Goal: Information Seeking & Learning: Learn about a topic

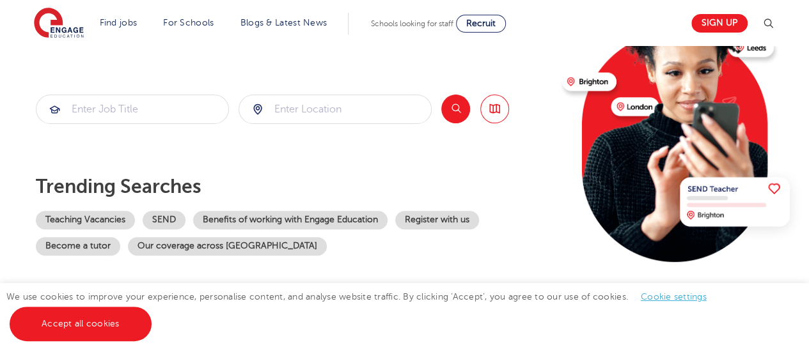
scroll to position [128, 0]
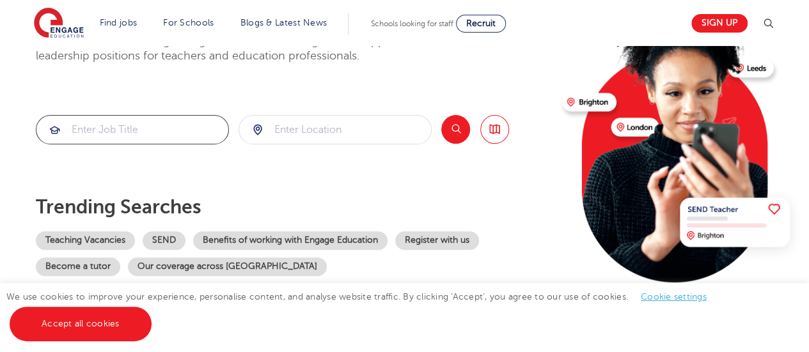
click at [137, 134] on input "search" at bounding box center [132, 130] width 192 height 28
type input "Mentor"
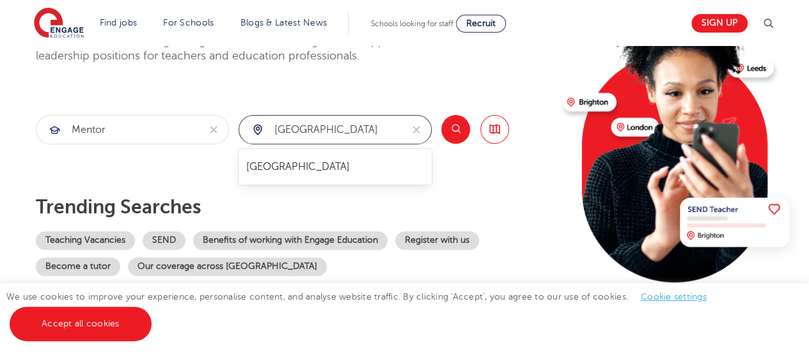
type input "London"
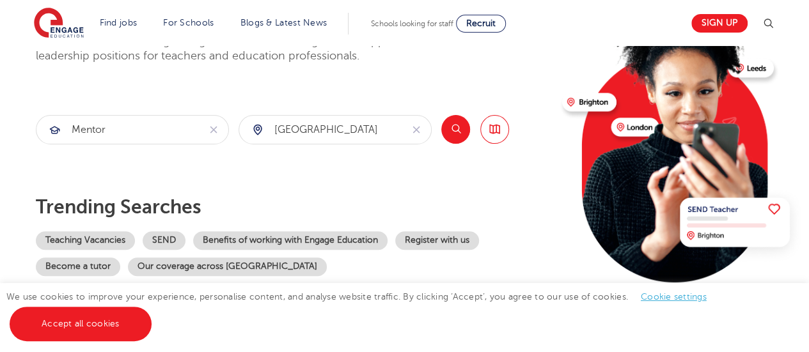
click at [466, 137] on button "Search" at bounding box center [455, 129] width 29 height 29
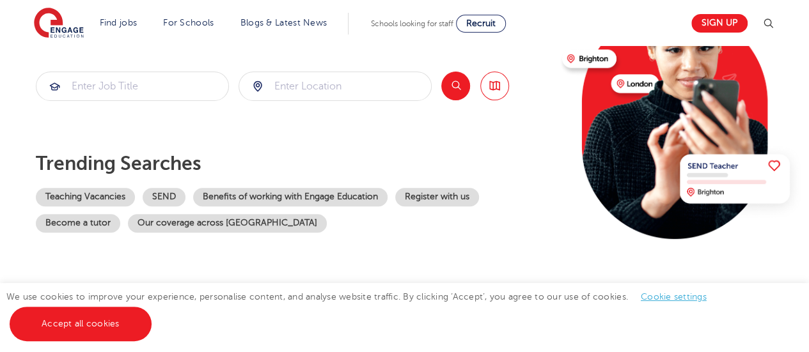
scroll to position [192, 0]
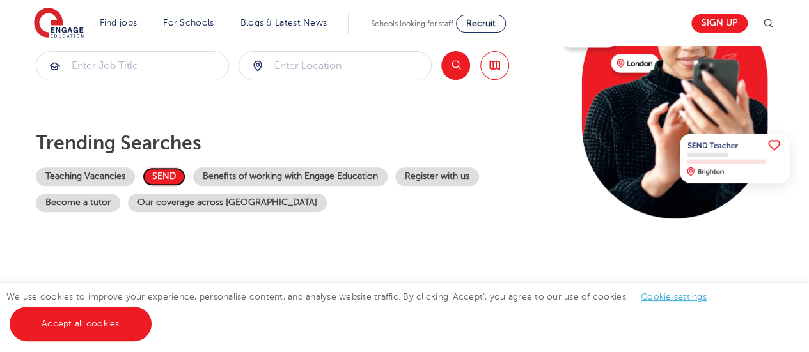
click at [166, 174] on link "SEND" at bounding box center [164, 177] width 43 height 19
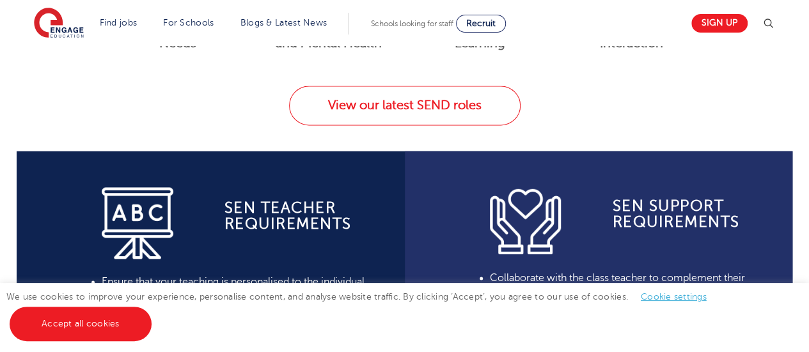
scroll to position [896, 0]
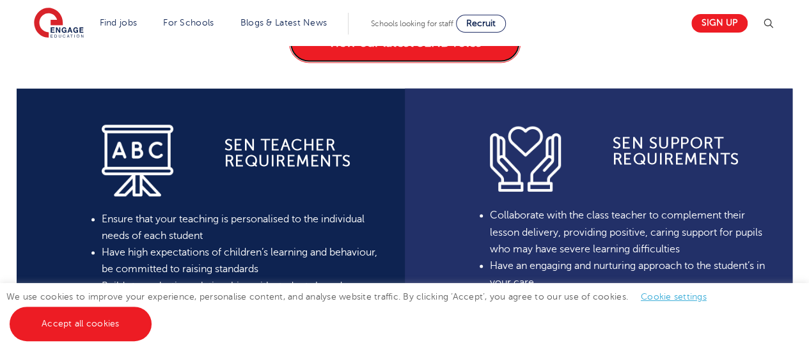
click at [445, 59] on link "View our latest SEND roles" at bounding box center [405, 43] width 232 height 40
